Goal: Navigation & Orientation: Understand site structure

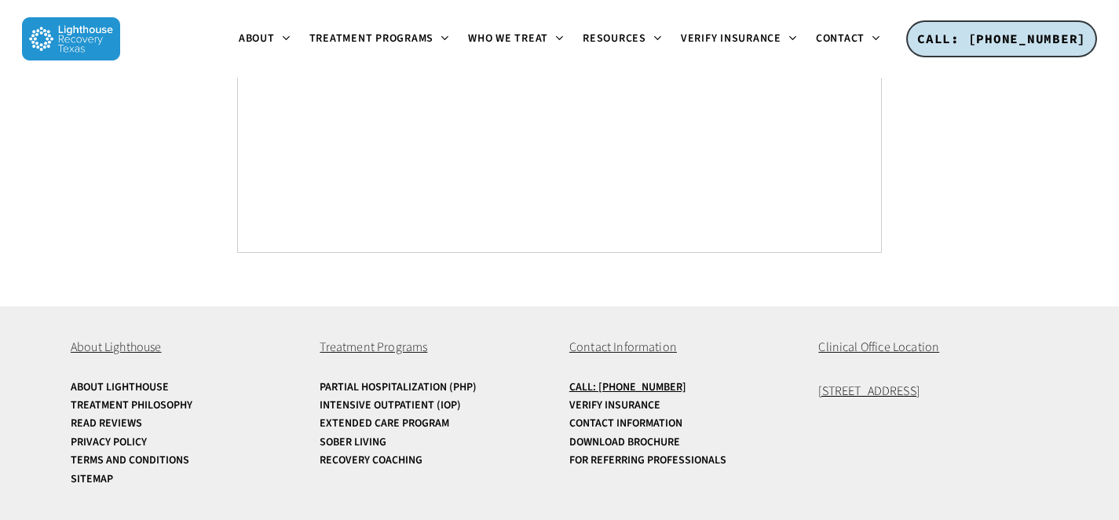
scroll to position [6108, 0]
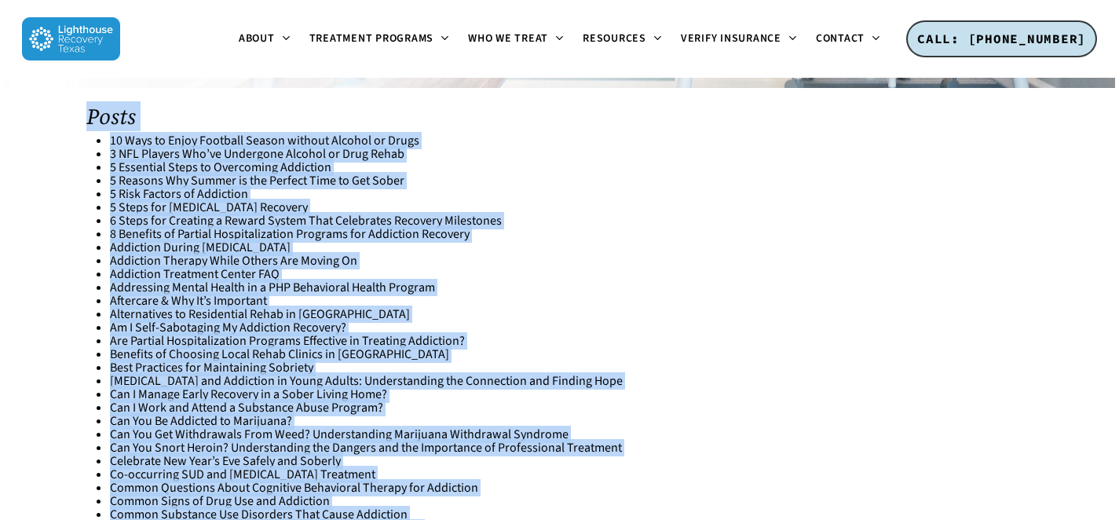
scroll to position [396, 0]
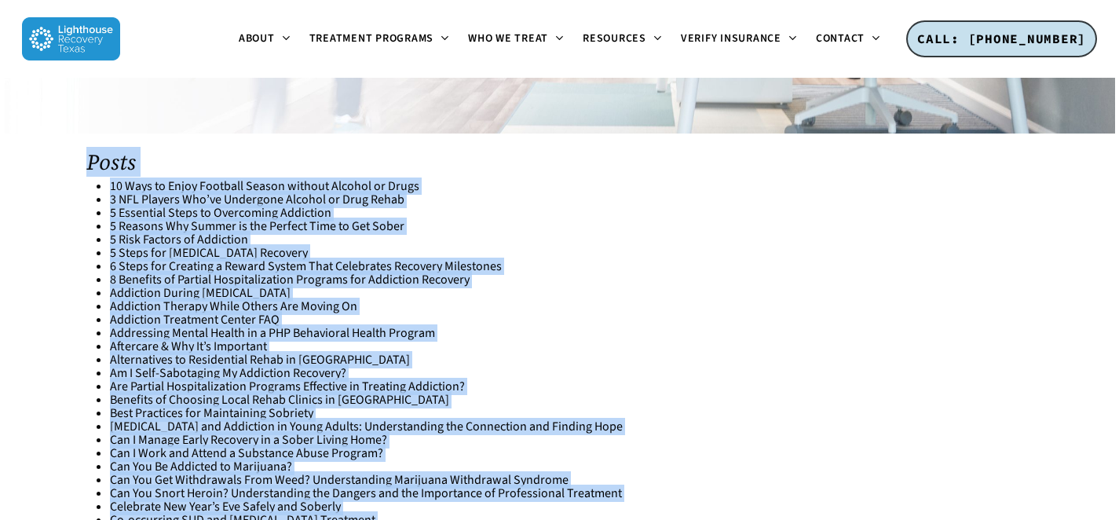
drag, startPoint x: 211, startPoint y: 267, endPoint x: 128, endPoint y: 84, distance: 201.1
copy div "Tour Our Site This sitemap serves as your comprehensive guide to our website, m…"
